Goal: Task Accomplishment & Management: Manage account settings

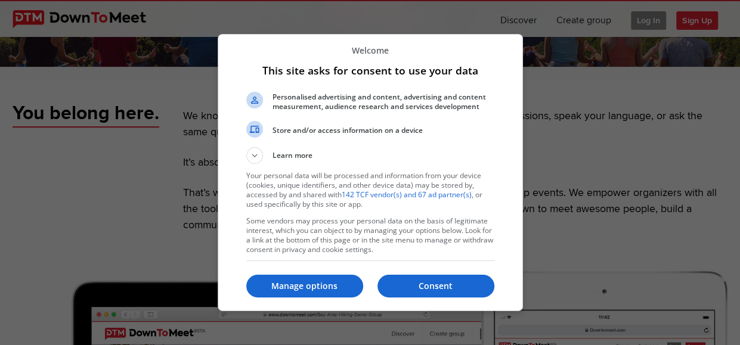
scroll to position [477, 0]
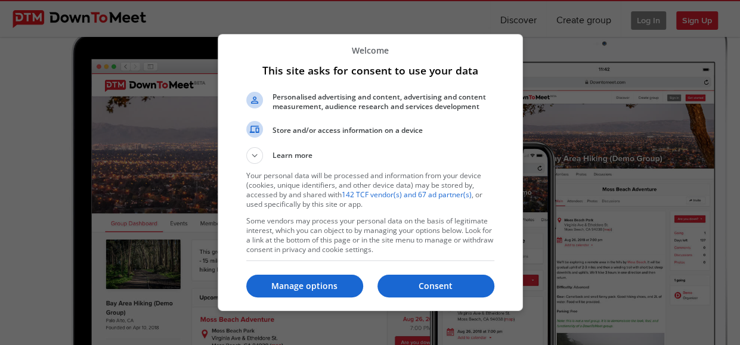
click at [435, 279] on button "Consent" at bounding box center [435, 286] width 117 height 23
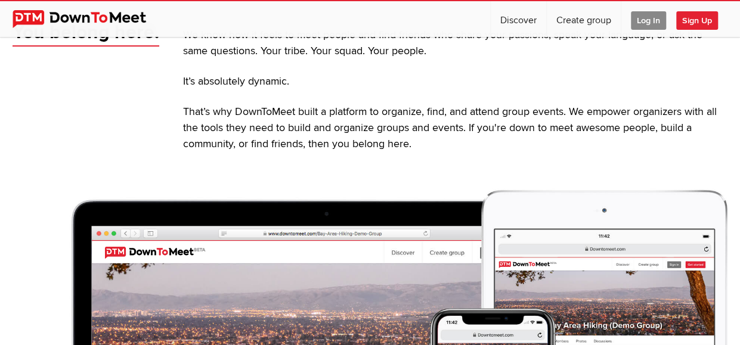
scroll to position [179, 0]
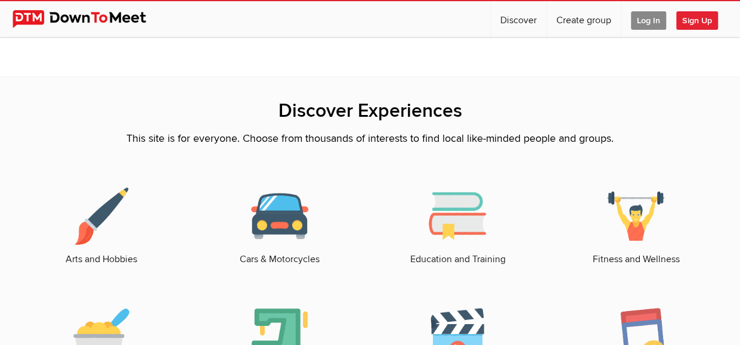
scroll to position [1491, 0]
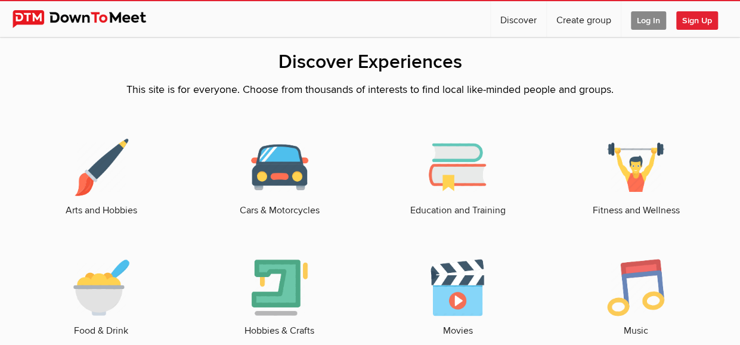
click at [100, 200] on link "Arts and Hobbies" at bounding box center [101, 178] width 154 height 79
click at [104, 172] on img at bounding box center [101, 167] width 57 height 57
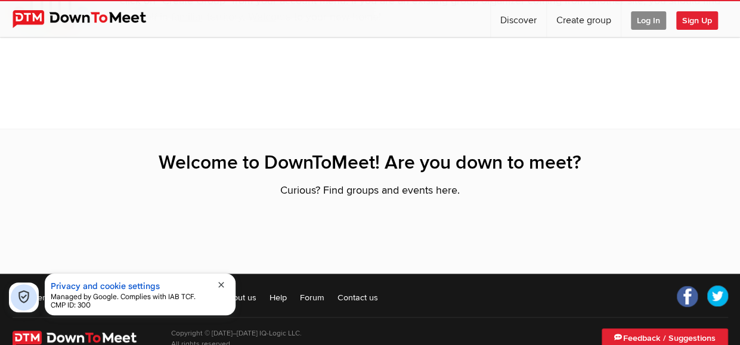
scroll to position [2571, 0]
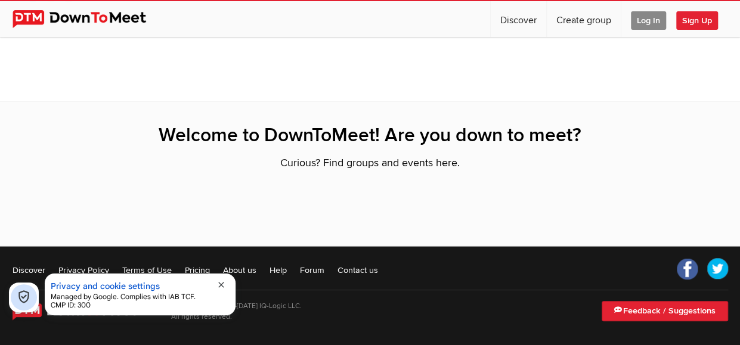
click at [223, 282] on span "close" at bounding box center [221, 285] width 10 height 10
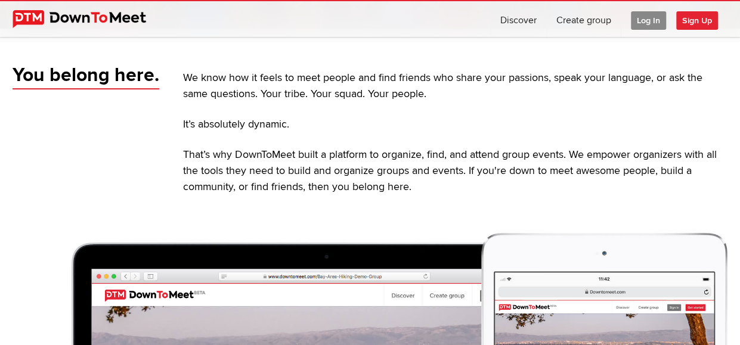
scroll to position [119, 0]
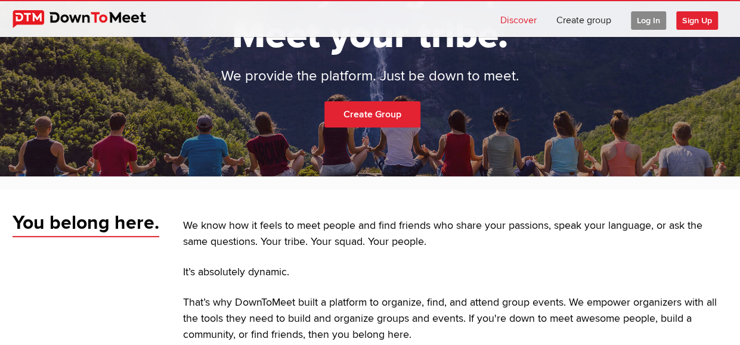
click at [503, 16] on link "Discover" at bounding box center [518, 19] width 55 height 36
select select "null"
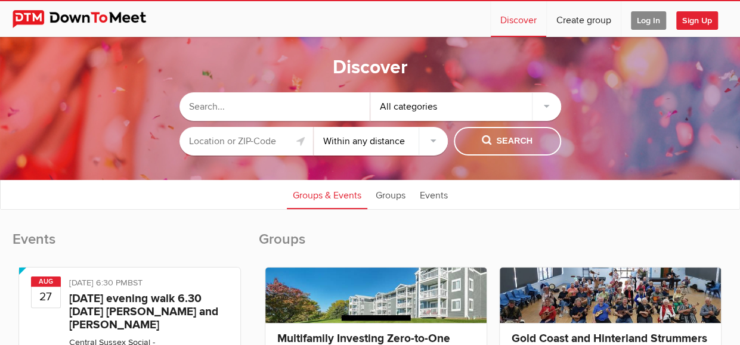
click at [551, 109] on div "All categories" at bounding box center [465, 106] width 191 height 29
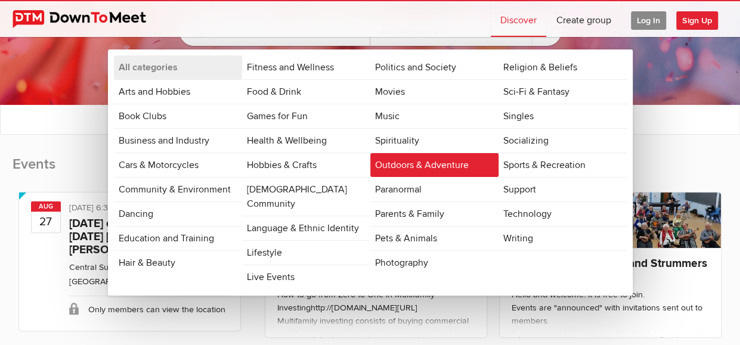
scroll to position [60, 0]
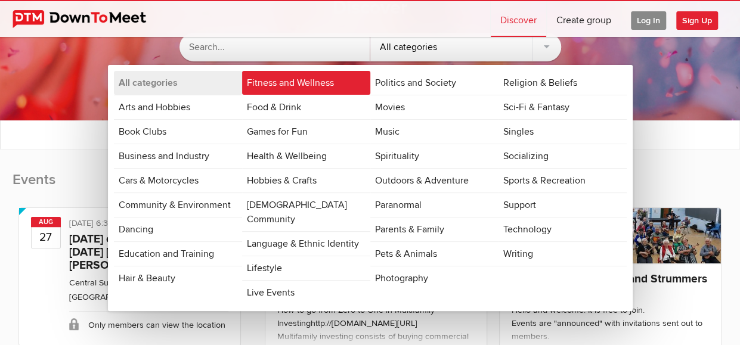
click at [329, 87] on link "Fitness and Wellness" at bounding box center [306, 83] width 128 height 24
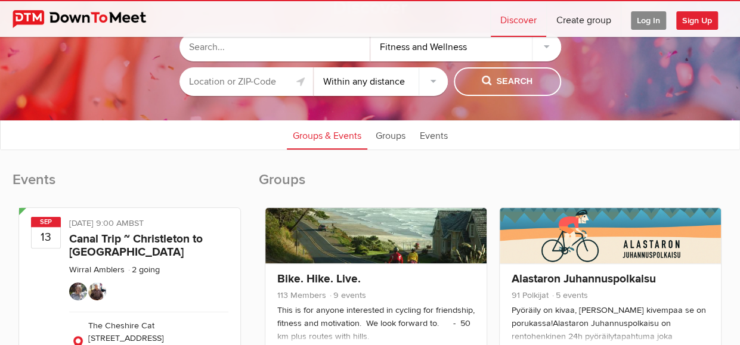
click at [79, 141] on ul "Groups & Events Groups Events" at bounding box center [370, 135] width 739 height 30
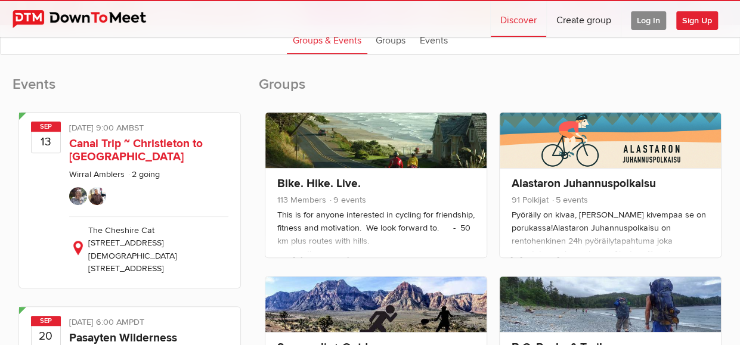
scroll to position [0, 0]
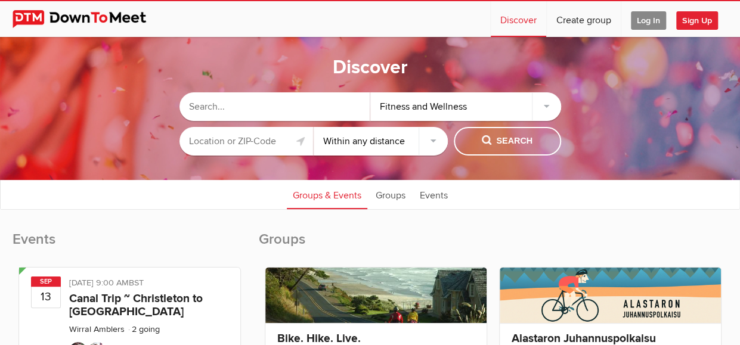
click at [705, 17] on span "Sign Up" at bounding box center [697, 20] width 42 height 18
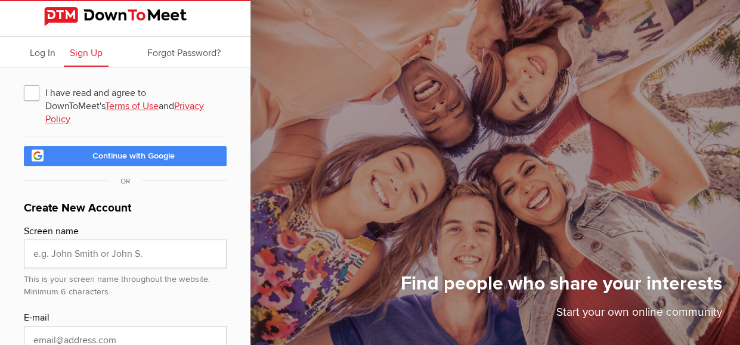
click at [110, 151] on span "Continue with Google" at bounding box center [133, 156] width 82 height 10
drag, startPoint x: 0, startPoint y: 0, endPoint x: 42, endPoint y: 47, distance: 62.9
click at [42, 47] on span "Log In" at bounding box center [43, 53] width 26 height 12
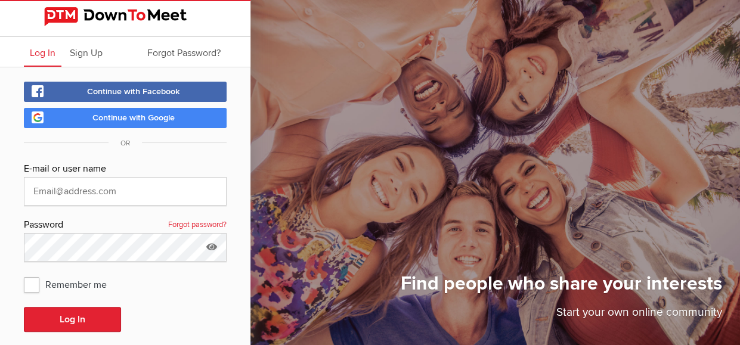
click at [120, 113] on span "Continue with Google" at bounding box center [133, 118] width 82 height 10
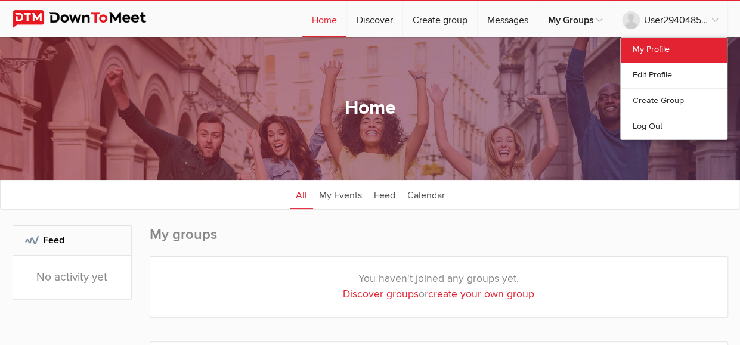
click at [662, 45] on link "My Profile" at bounding box center [674, 50] width 106 height 25
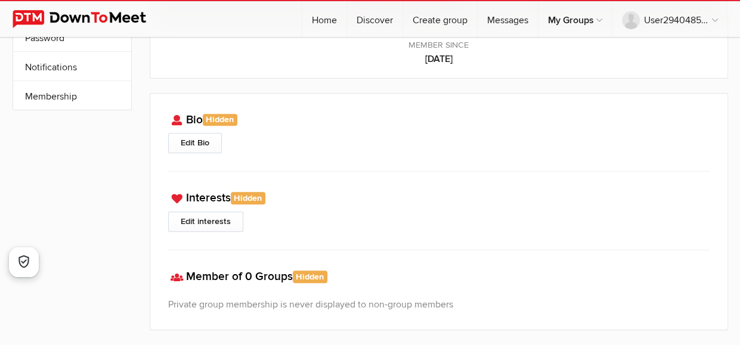
scroll to position [184, 0]
click at [203, 137] on link "Edit Bio" at bounding box center [195, 144] width 54 height 20
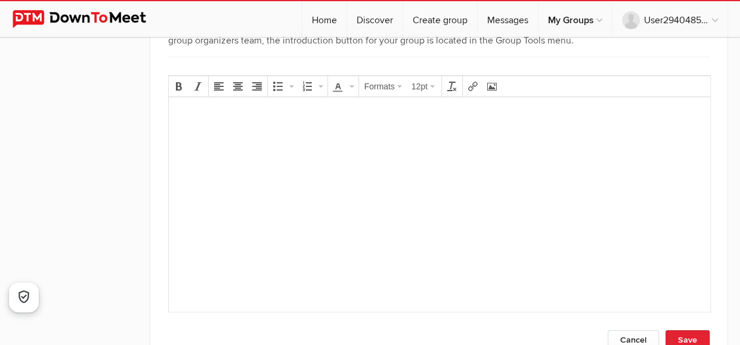
scroll to position [0, 0]
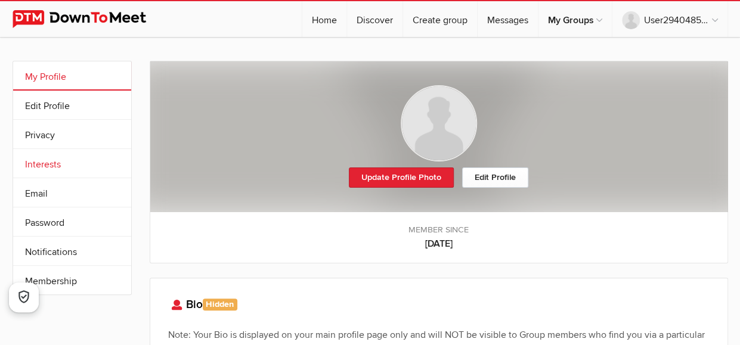
click at [61, 163] on link "Interests" at bounding box center [72, 163] width 118 height 29
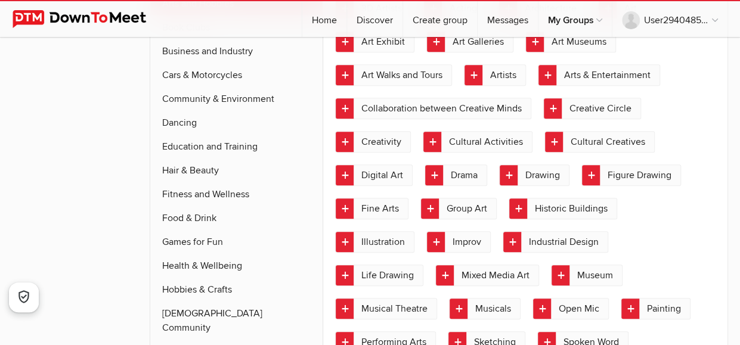
scroll to position [239, 0]
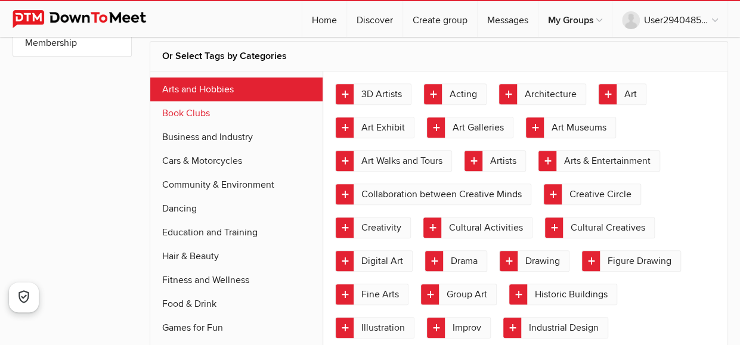
click at [194, 118] on link "Book Clubs" at bounding box center [236, 113] width 173 height 24
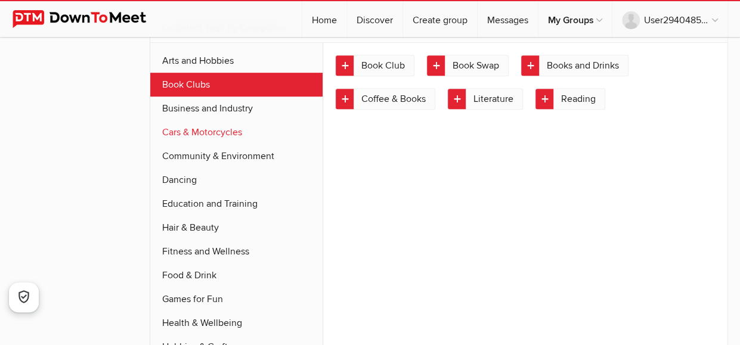
scroll to position [271, 0]
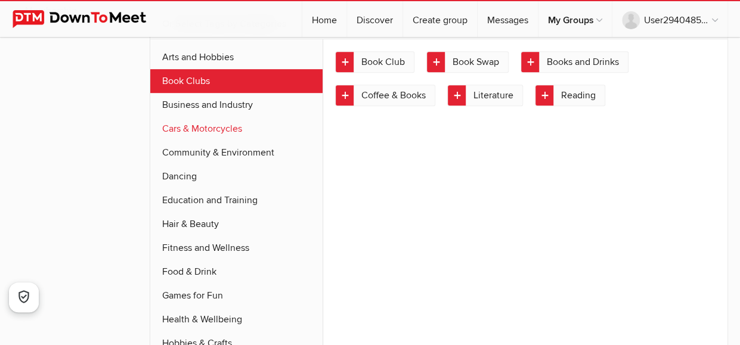
click at [184, 131] on link "Cars & Motorcycles" at bounding box center [236, 129] width 173 height 24
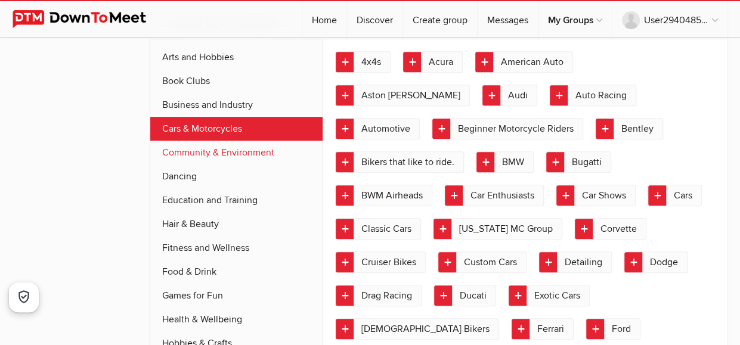
click at [190, 158] on link "Community & Environment" at bounding box center [236, 153] width 173 height 24
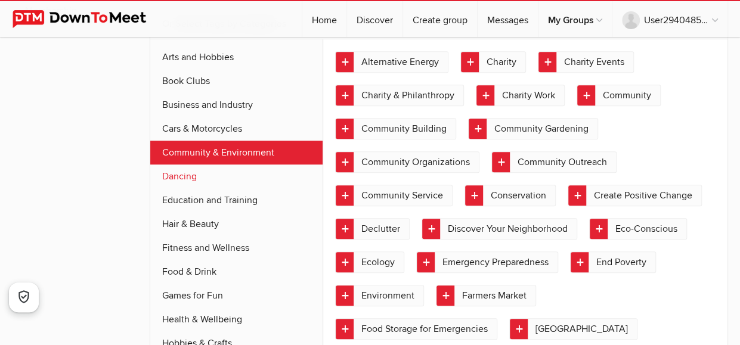
click at [183, 175] on link "Dancing" at bounding box center [236, 177] width 173 height 24
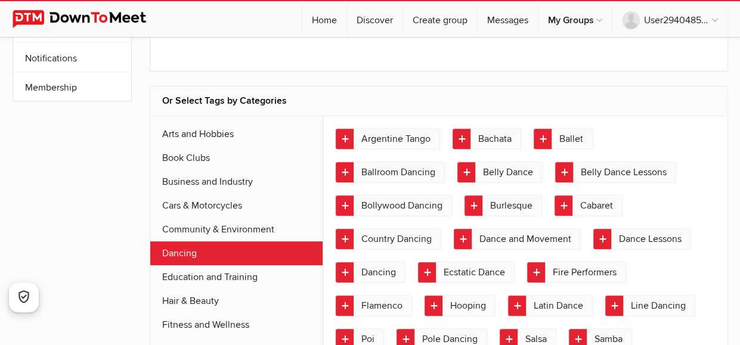
scroll to position [0, 0]
